Goal: Complete application form

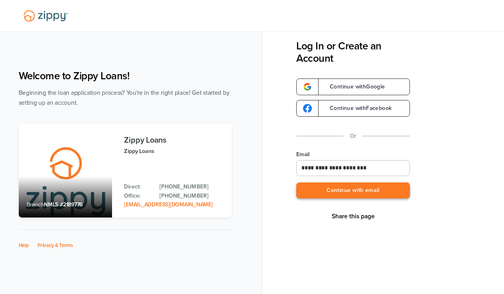
click at [343, 193] on button "Continue with email" at bounding box center [353, 191] width 114 height 16
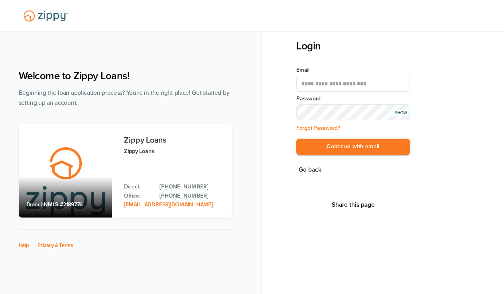
click at [337, 155] on div "**********" at bounding box center [353, 115] width 114 height 99
click at [337, 154] on button "Continue with email" at bounding box center [353, 147] width 114 height 16
click at [337, 149] on button "Continue with email" at bounding box center [353, 147] width 114 height 16
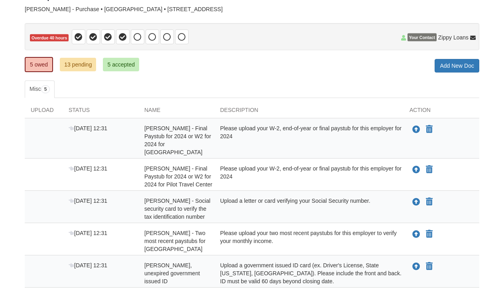
scroll to position [57, 0]
click at [416, 129] on icon "Upload Annabelle Blakesley - Final Paystub for 2024 or W2 for 2024 for Pilgrim …" at bounding box center [416, 130] width 8 height 8
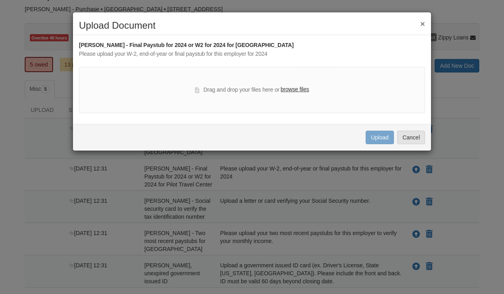
click at [299, 92] on label "browse files" at bounding box center [295, 89] width 28 height 9
click at [0, 0] on input "browse files" at bounding box center [0, 0] width 0 height 0
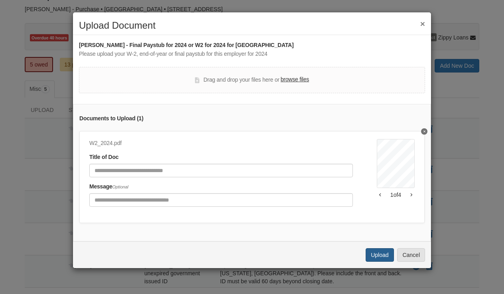
click at [379, 251] on button "Upload" at bounding box center [380, 255] width 28 height 14
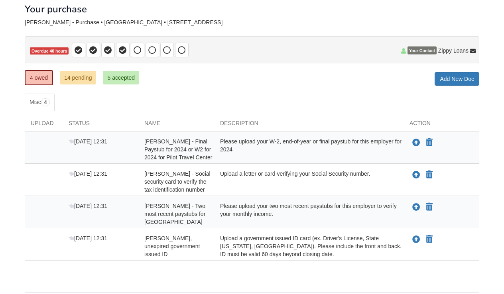
scroll to position [45, 0]
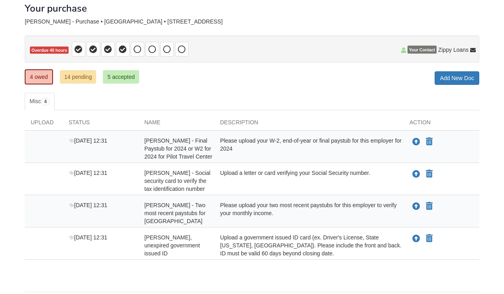
click at [84, 77] on link "14 pending" at bounding box center [78, 77] width 36 height 14
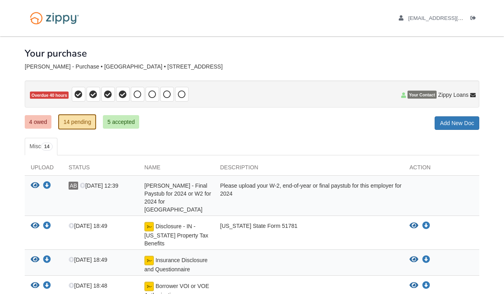
click at [32, 124] on link "4 owed" at bounding box center [38, 122] width 27 height 14
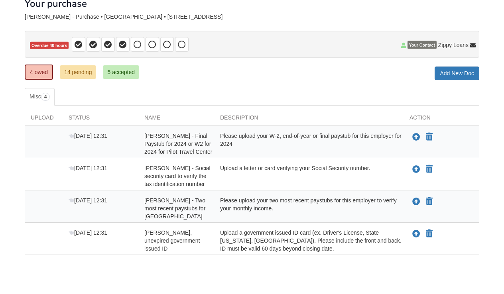
scroll to position [51, 0]
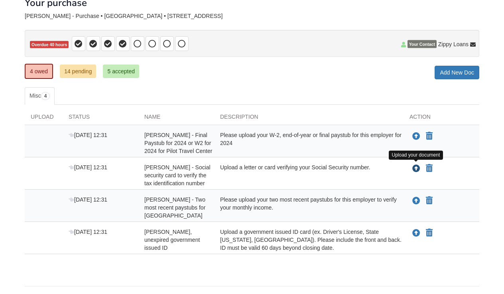
click at [414, 168] on icon "Upload Annabelle Blakesley - Social security card to verify the tax identificat…" at bounding box center [416, 169] width 8 height 8
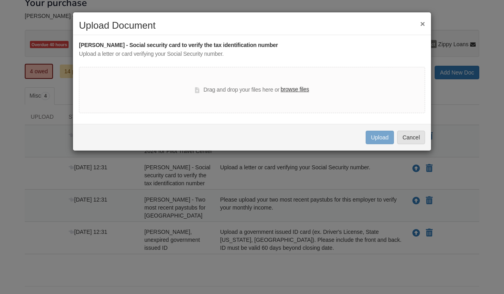
click at [302, 85] on label "browse files" at bounding box center [295, 89] width 28 height 9
click at [0, 0] on input "browse files" at bounding box center [0, 0] width 0 height 0
click at [424, 26] on button "×" at bounding box center [422, 24] width 5 height 8
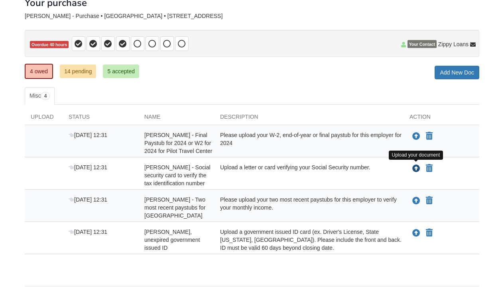
click at [417, 168] on icon "Upload Annabelle Blakesley - Social security card to verify the tax identificat…" at bounding box center [416, 169] width 8 height 8
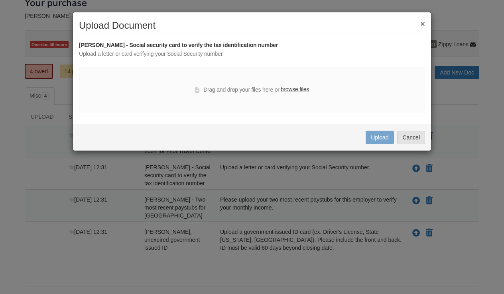
click at [294, 89] on label "browse files" at bounding box center [295, 89] width 28 height 9
click at [0, 0] on input "browse files" at bounding box center [0, 0] width 0 height 0
click at [420, 23] on button "×" at bounding box center [422, 24] width 5 height 8
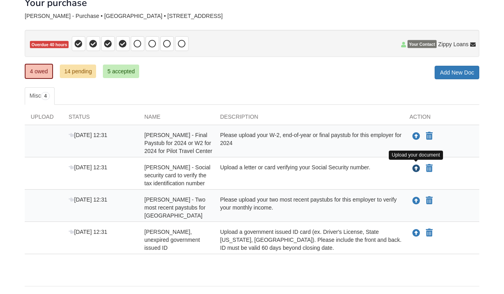
click at [415, 168] on icon "Upload Annabelle Blakesley - Social security card to verify the tax identificat…" at bounding box center [416, 169] width 8 height 8
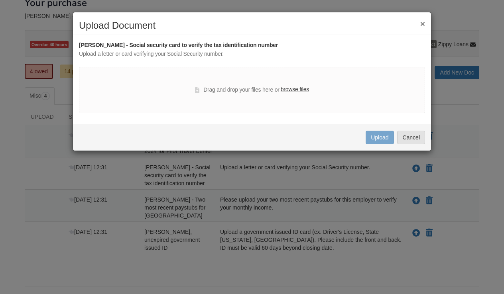
click at [305, 90] on label "browse files" at bounding box center [295, 89] width 28 height 9
click at [0, 0] on input "browse files" at bounding box center [0, 0] width 0 height 0
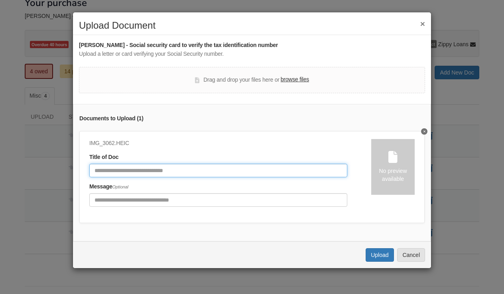
click at [280, 169] on input "Document Title" at bounding box center [218, 171] width 258 height 14
type input "**********"
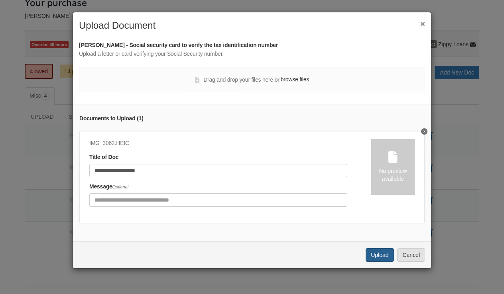
click at [376, 254] on button "Upload" at bounding box center [380, 255] width 28 height 14
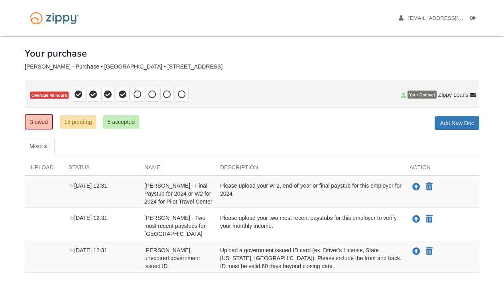
scroll to position [42, 0]
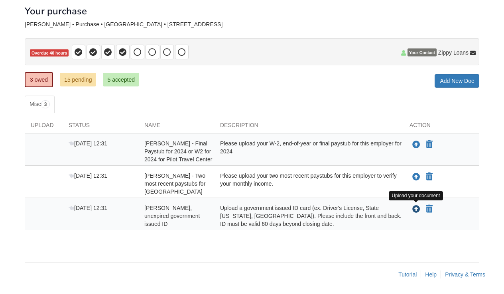
click at [416, 212] on icon "Upload Annabelle Blakesley - Valid, unexpired government issued ID" at bounding box center [416, 210] width 8 height 8
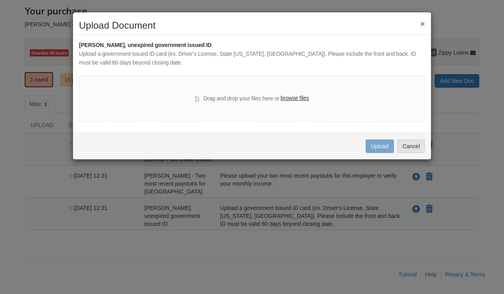
click at [299, 95] on label "browse files" at bounding box center [295, 98] width 28 height 9
click at [0, 0] on input "browse files" at bounding box center [0, 0] width 0 height 0
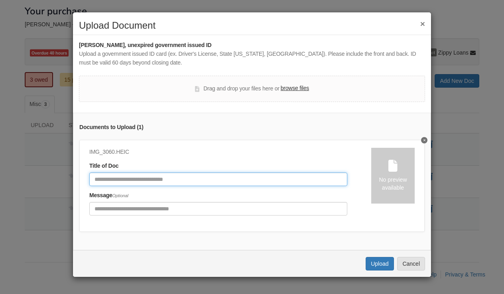
click at [218, 182] on input "Document Title" at bounding box center [218, 180] width 258 height 14
type input "**********"
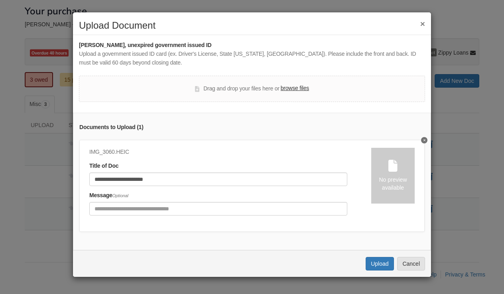
drag, startPoint x: 218, startPoint y: 182, endPoint x: 290, endPoint y: 91, distance: 116.7
click at [290, 91] on label "browse files" at bounding box center [295, 88] width 28 height 9
click at [0, 0] on input "browse files" at bounding box center [0, 0] width 0 height 0
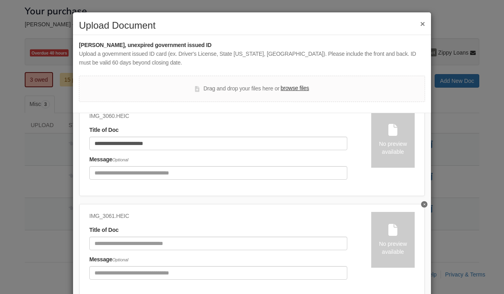
scroll to position [35, 0]
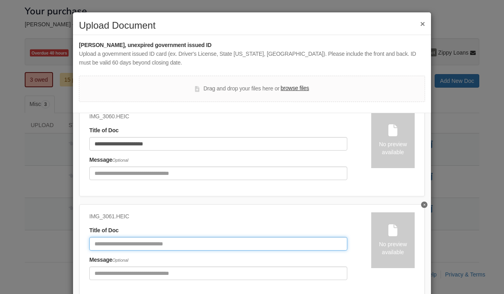
click at [203, 239] on input "Document Title" at bounding box center [218, 244] width 258 height 14
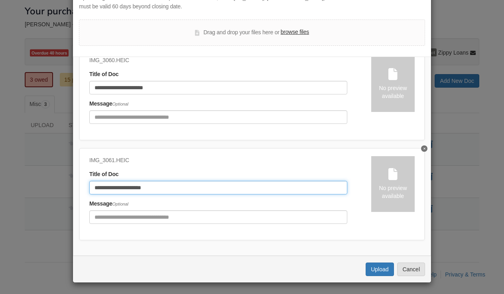
scroll to position [56, 0]
type input "**********"
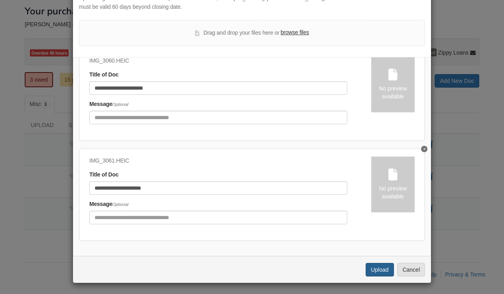
click at [380, 268] on button "Upload" at bounding box center [380, 270] width 28 height 14
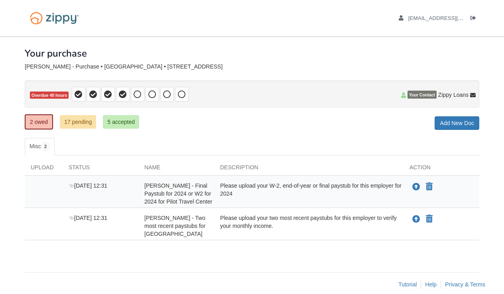
scroll to position [10, 0]
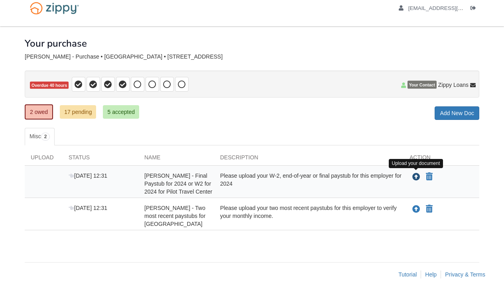
click at [416, 178] on icon "Upload Annabelle Blakesley - Final Paystub for 2024 or W2 for 2024 for Pilot Tr…" at bounding box center [416, 177] width 8 height 8
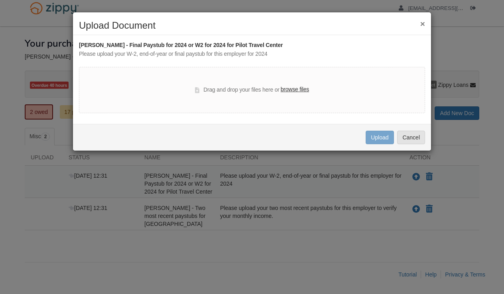
click at [297, 90] on label "browse files" at bounding box center [295, 89] width 28 height 9
click at [0, 0] on input "browse files" at bounding box center [0, 0] width 0 height 0
click at [407, 138] on button "Cancel" at bounding box center [411, 138] width 28 height 14
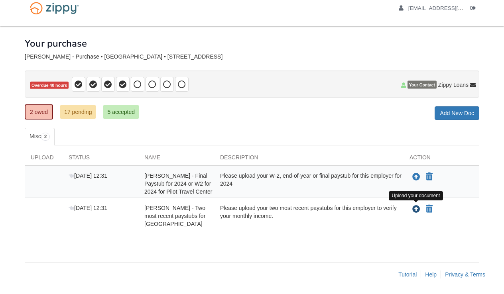
click at [416, 208] on icon "Upload Annabelle Blakesley - Two most recent paystubs for Pilgrim Manor" at bounding box center [416, 210] width 8 height 8
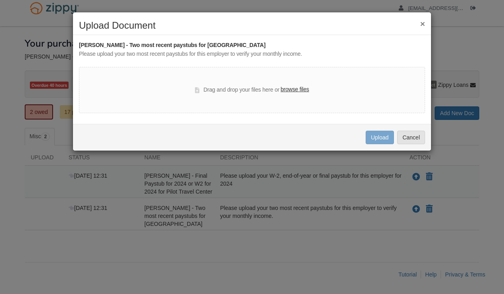
click at [298, 90] on label "browse files" at bounding box center [295, 89] width 28 height 9
click at [0, 0] on input "browse files" at bounding box center [0, 0] width 0 height 0
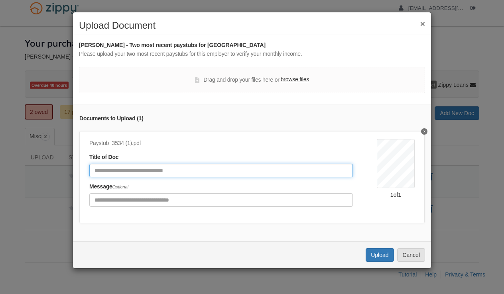
click at [260, 171] on input "Document Title" at bounding box center [221, 171] width 264 height 14
type input "*******"
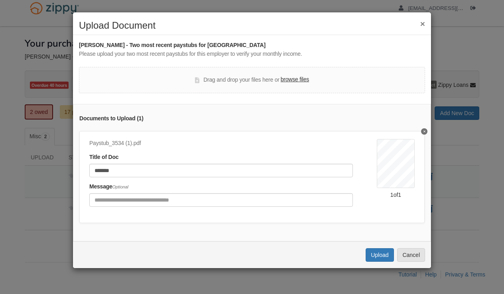
click at [294, 81] on label "browse files" at bounding box center [295, 79] width 28 height 9
click at [0, 0] on input "browse files" at bounding box center [0, 0] width 0 height 0
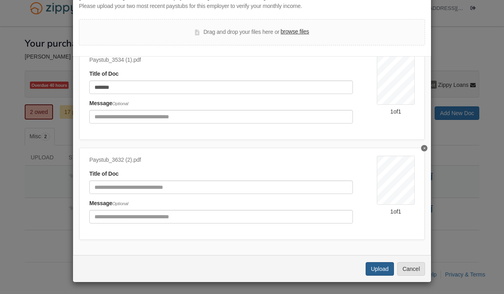
scroll to position [47, 0]
click at [373, 268] on button "Upload" at bounding box center [380, 270] width 28 height 14
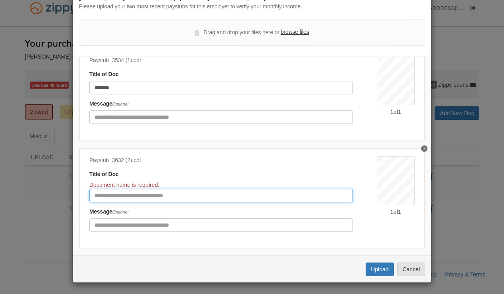
click at [282, 190] on input "Document Title" at bounding box center [221, 196] width 264 height 14
type input "*******"
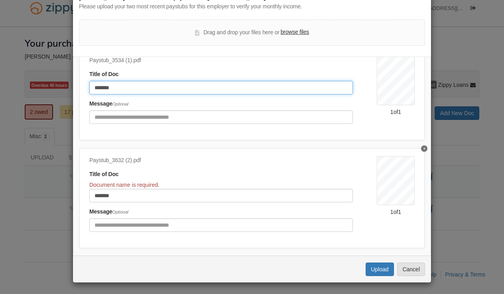
click at [233, 87] on input "*******" at bounding box center [221, 88] width 264 height 14
type input "********"
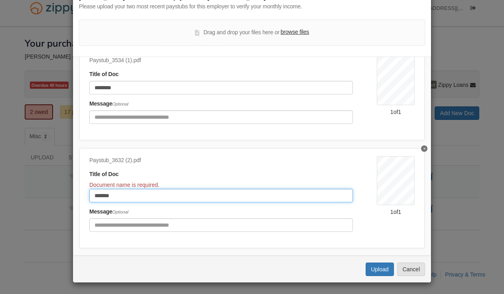
click at [207, 191] on input "*******" at bounding box center [221, 196] width 264 height 14
type input "********"
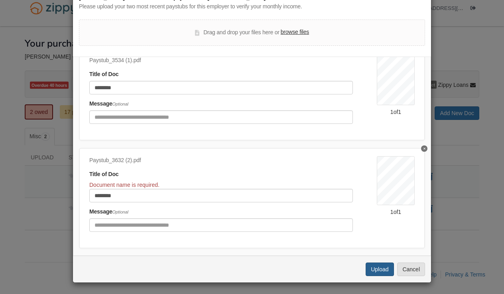
click at [374, 266] on button "Upload" at bounding box center [380, 270] width 28 height 14
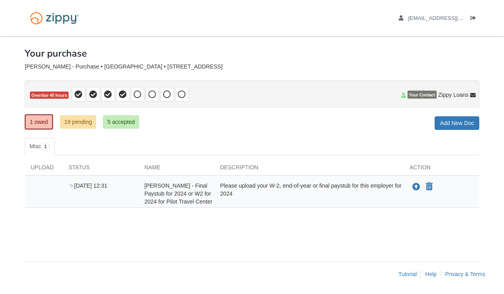
click at [82, 120] on link "19 pending" at bounding box center [78, 122] width 36 height 14
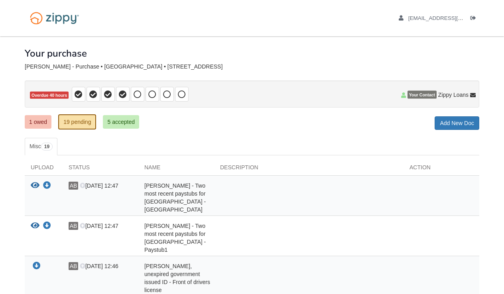
click at [44, 122] on link "1 owed" at bounding box center [38, 122] width 27 height 14
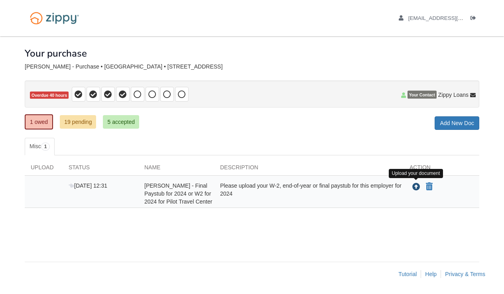
click at [416, 187] on icon "Upload Annabelle Blakesley - Final Paystub for 2024 or W2 for 2024 for Pilot Tr…" at bounding box center [416, 187] width 8 height 8
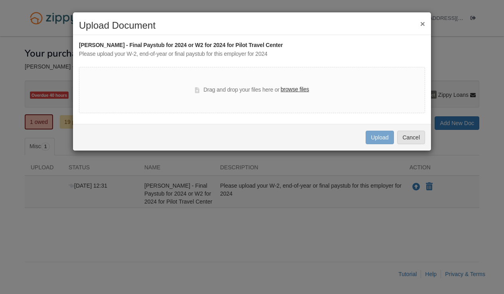
click at [302, 89] on label "browse files" at bounding box center [295, 89] width 28 height 9
click at [0, 0] on input "browse files" at bounding box center [0, 0] width 0 height 0
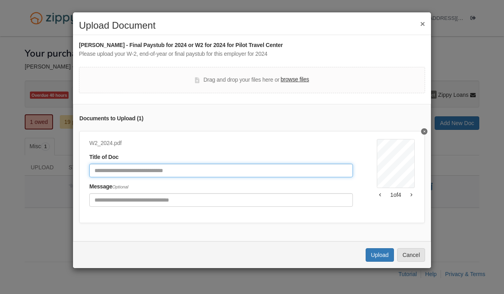
click at [299, 166] on input "Document Title" at bounding box center [221, 171] width 264 height 14
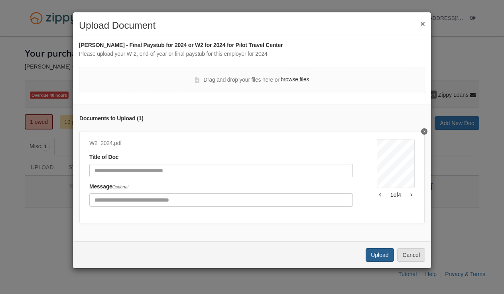
click at [377, 259] on button "Upload" at bounding box center [380, 255] width 28 height 14
